Goal: Task Accomplishment & Management: Manage account settings

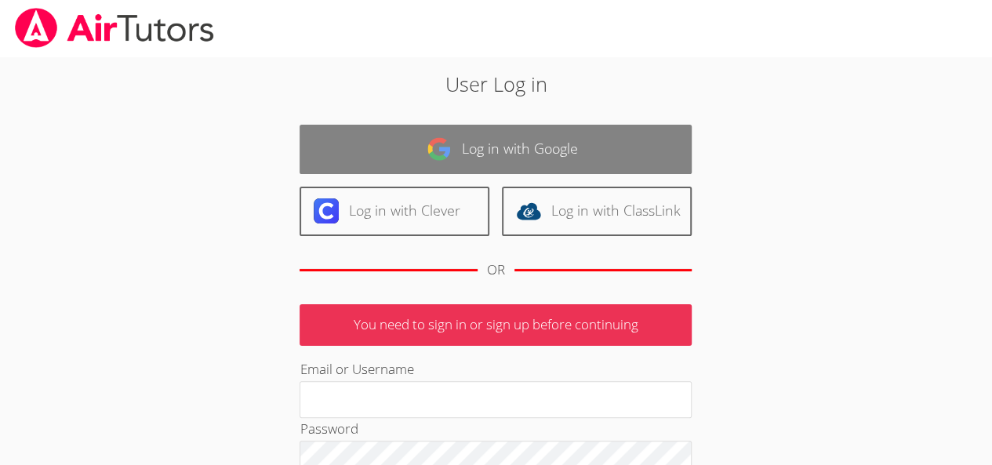
click at [441, 171] on link "Log in with Google" at bounding box center [496, 149] width 392 height 49
